Goal: Entertainment & Leisure: Consume media (video, audio)

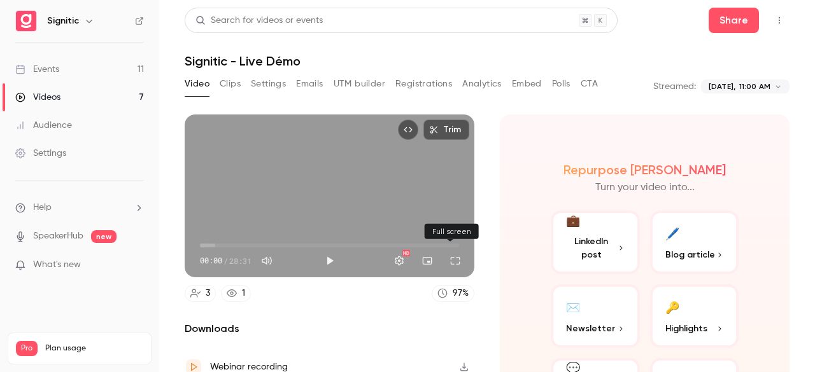
click at [451, 250] on button "Full screen" at bounding box center [455, 260] width 25 height 25
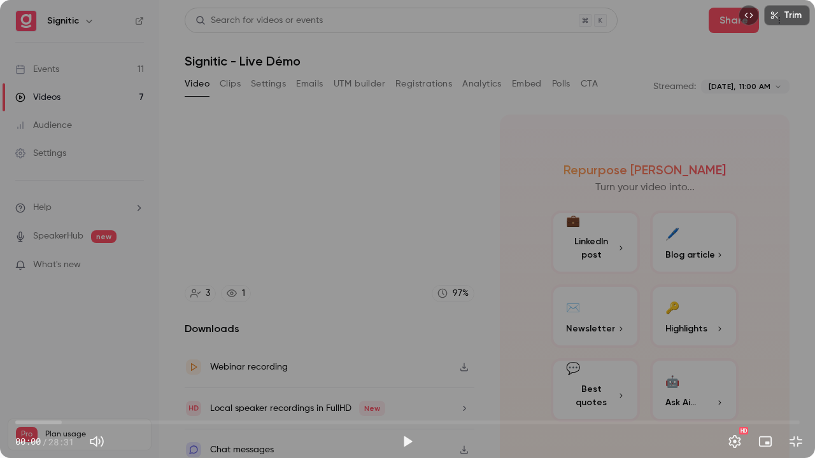
click at [451, 306] on div "Trim 00:00 00:00 / 28:31 HD" at bounding box center [407, 229] width 815 height 458
click at [190, 372] on span "06:20" at bounding box center [407, 423] width 784 height 20
click at [222, 372] on span "06:22" at bounding box center [407, 423] width 784 height 20
click at [261, 372] on span "07:31" at bounding box center [407, 423] width 784 height 20
click at [441, 141] on div "Trim 09:10 09:10 / 28:31 HD" at bounding box center [407, 229] width 815 height 458
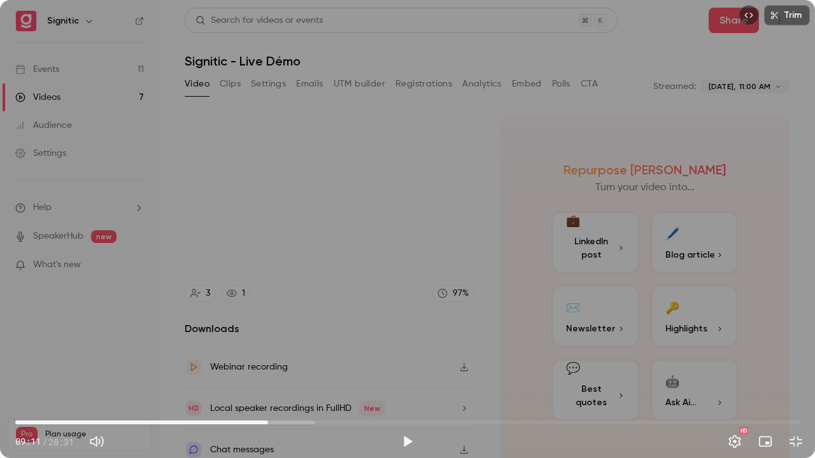
click at [441, 141] on div "Trim 09:11 09:11 / 28:31 HD" at bounding box center [407, 229] width 815 height 458
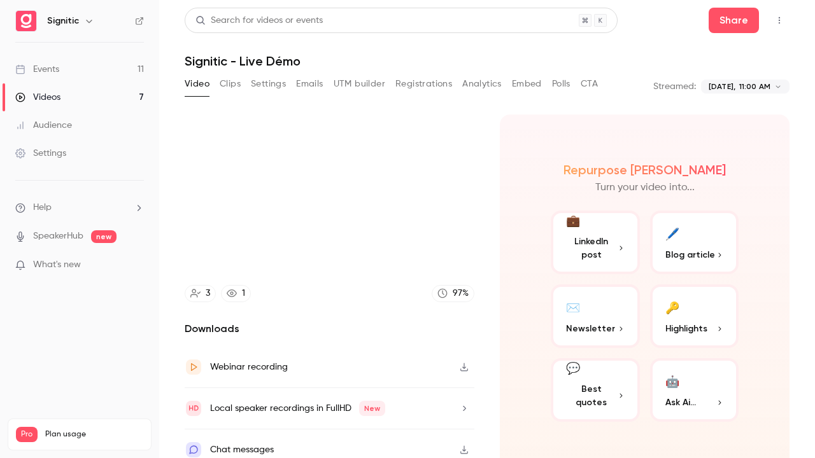
click at [559, 166] on video at bounding box center [407, 229] width 815 height 458
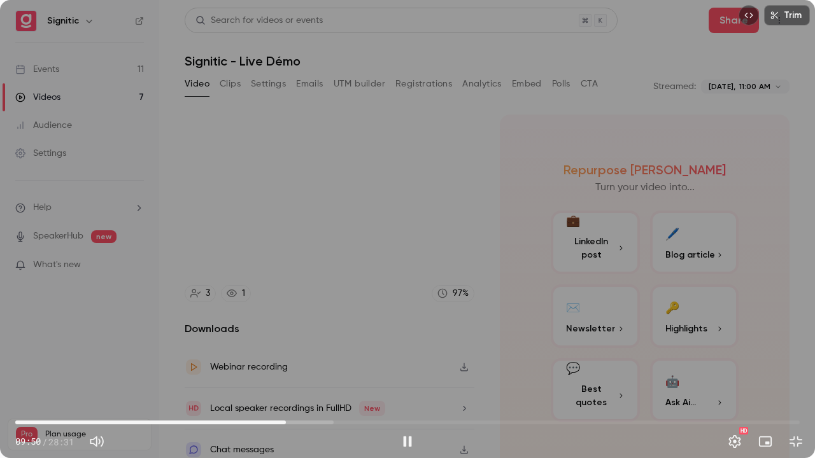
click at [497, 278] on div "Trim 09:50 09:50 / 28:31 HD" at bounding box center [407, 229] width 815 height 458
click at [511, 313] on div "Trim 09:50 09:50 / 28:31 HD" at bounding box center [407, 229] width 815 height 458
click at [520, 307] on div "Trim 09:51 09:51 / 28:31 HD" at bounding box center [407, 229] width 815 height 458
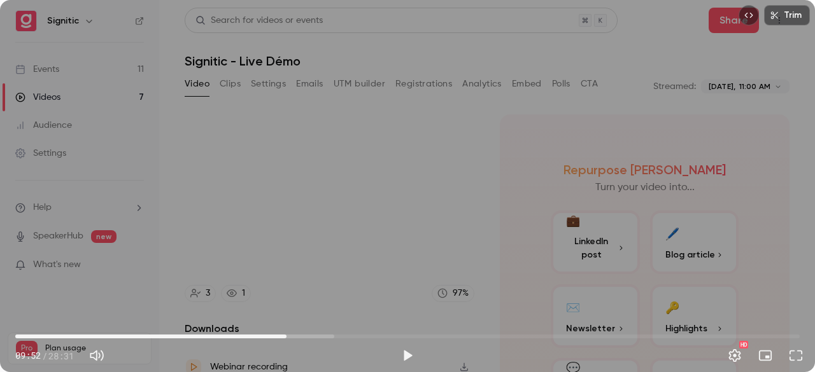
type input "*****"
